Goal: Task Accomplishment & Management: Complete application form

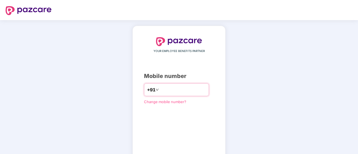
type input "**********"
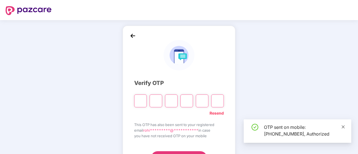
click at [342, 127] on icon "close" at bounding box center [343, 127] width 4 height 4
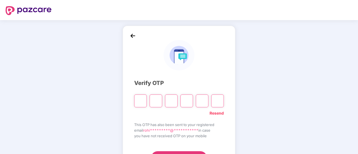
click at [140, 99] on input "Please enter verification code. Digit 1" at bounding box center [140, 101] width 13 height 13
type input "*"
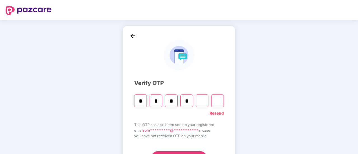
type input "*"
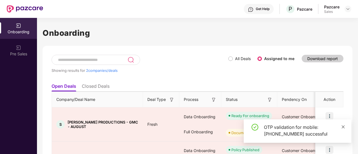
click at [343, 127] on icon "close" at bounding box center [342, 126] width 3 height 3
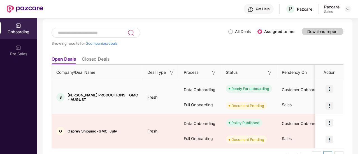
scroll to position [41, 0]
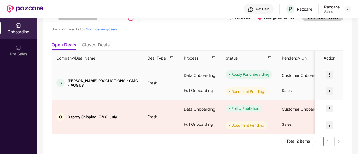
click at [330, 73] on img at bounding box center [329, 75] width 8 height 8
click at [280, 70] on div "Customer Onboarding" at bounding box center [305, 75] width 56 height 15
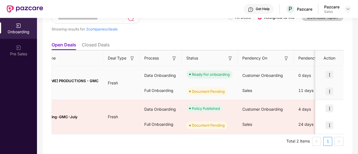
scroll to position [0, 0]
